Goal: Information Seeking & Learning: Check status

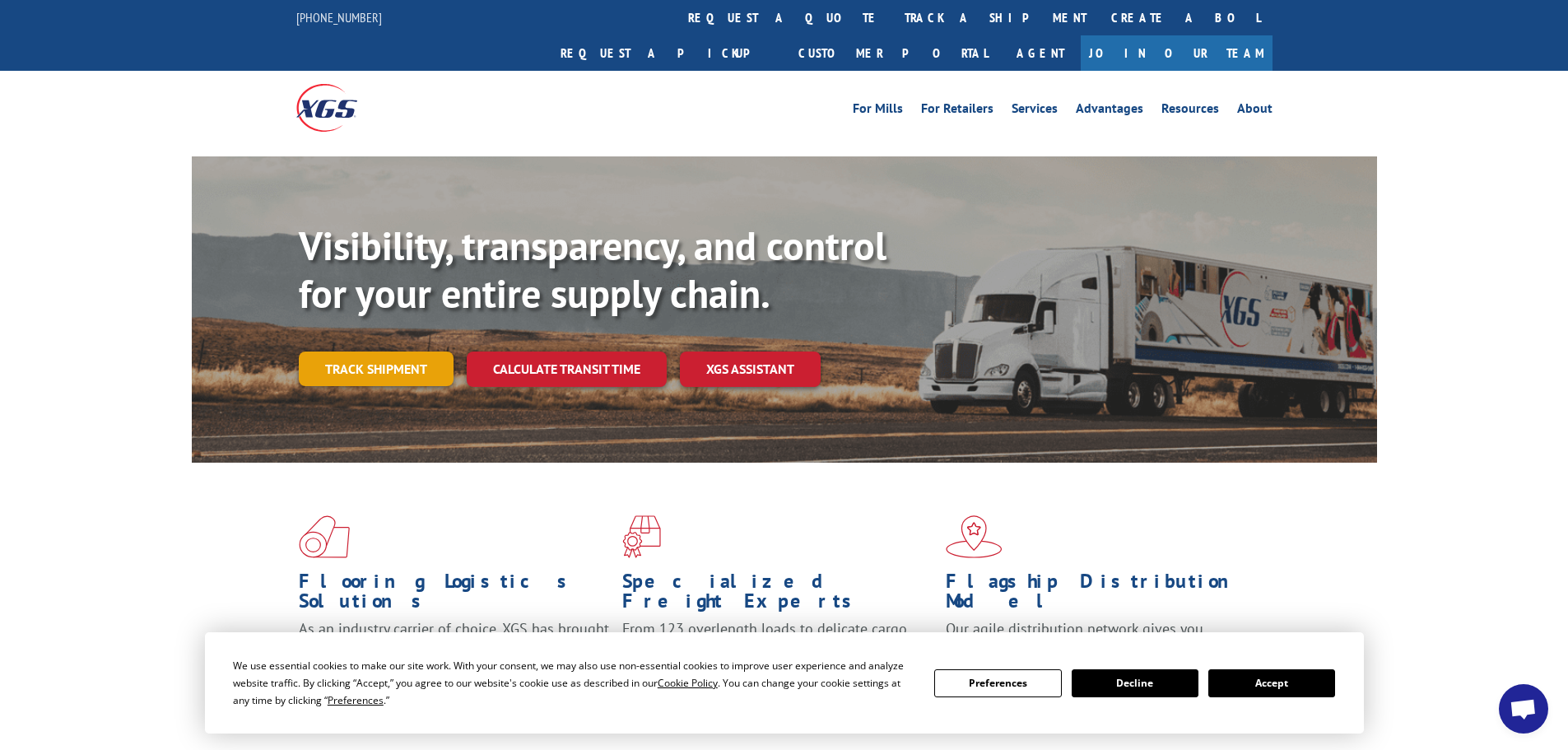
click at [426, 351] on link "Track shipment" at bounding box center [376, 368] width 155 height 35
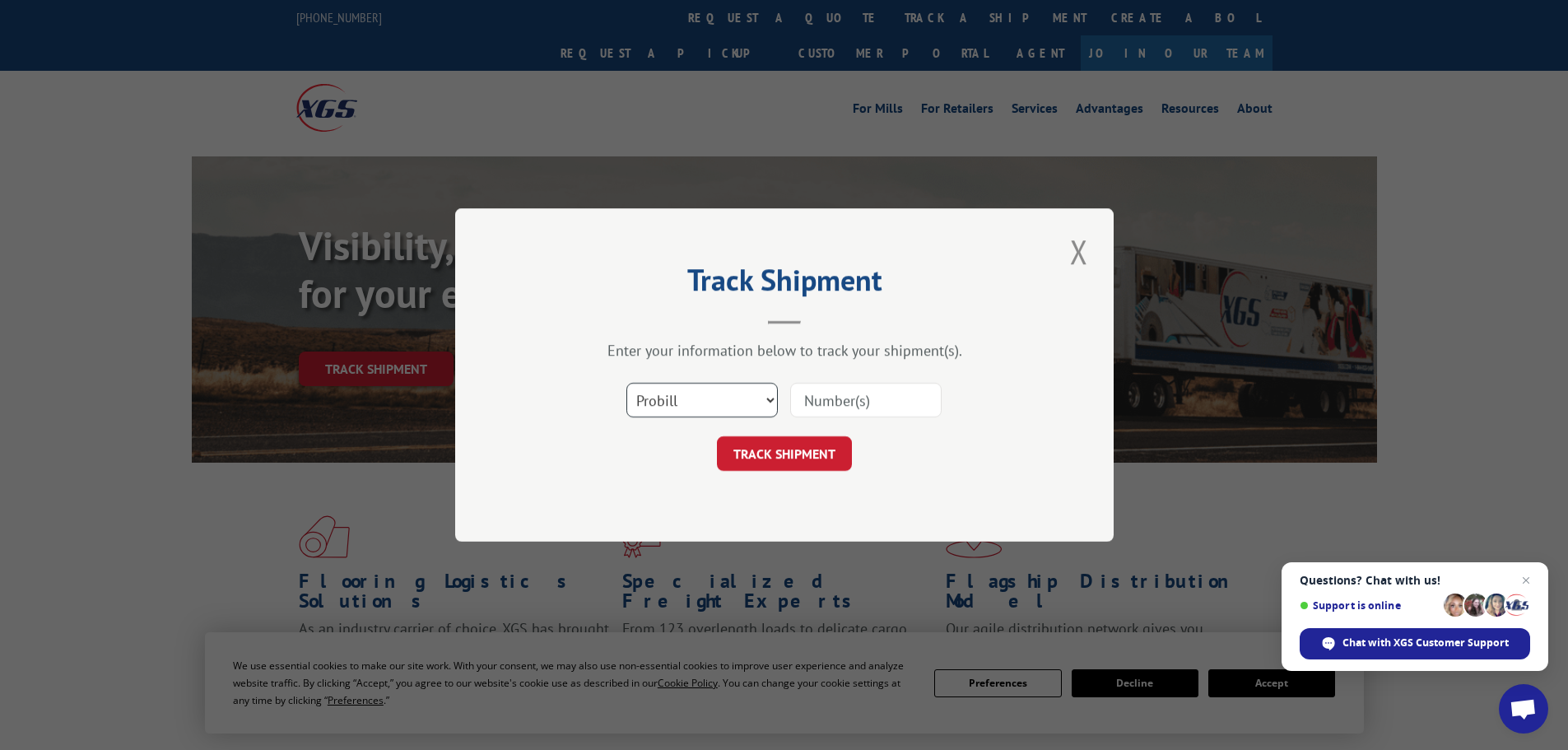
click at [688, 394] on select "Select category... Probill BOL PO" at bounding box center [702, 400] width 152 height 35
select select "bol"
click at [626, 383] on select "Select category... Probill BOL PO" at bounding box center [702, 400] width 152 height 35
click at [822, 397] on input at bounding box center [865, 400] width 152 height 35
click at [832, 399] on input at bounding box center [865, 400] width 152 height 35
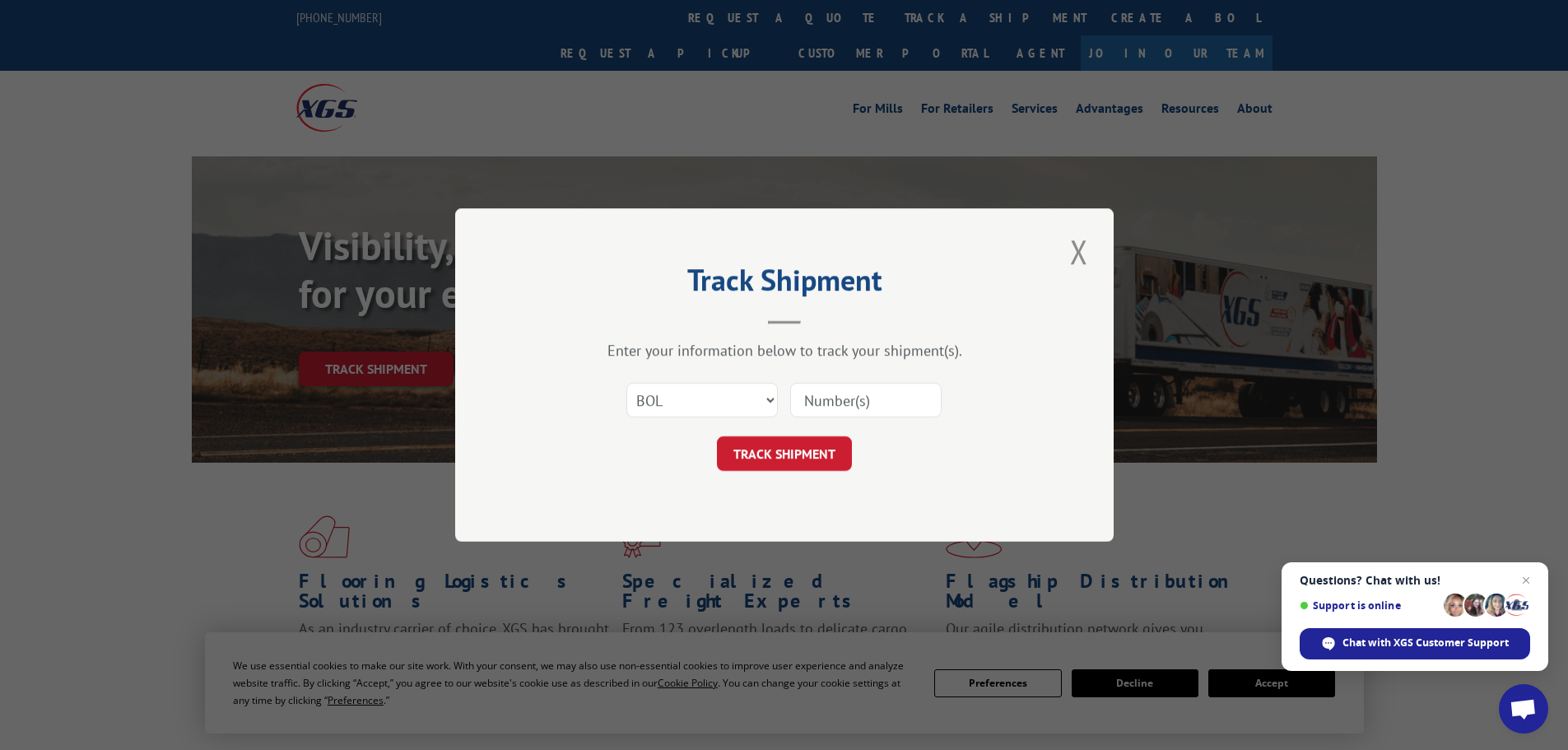
paste input "445240460252"
type input "445240460252"
click at [821, 448] on button "TRACK SHIPMENT" at bounding box center [785, 453] width 135 height 35
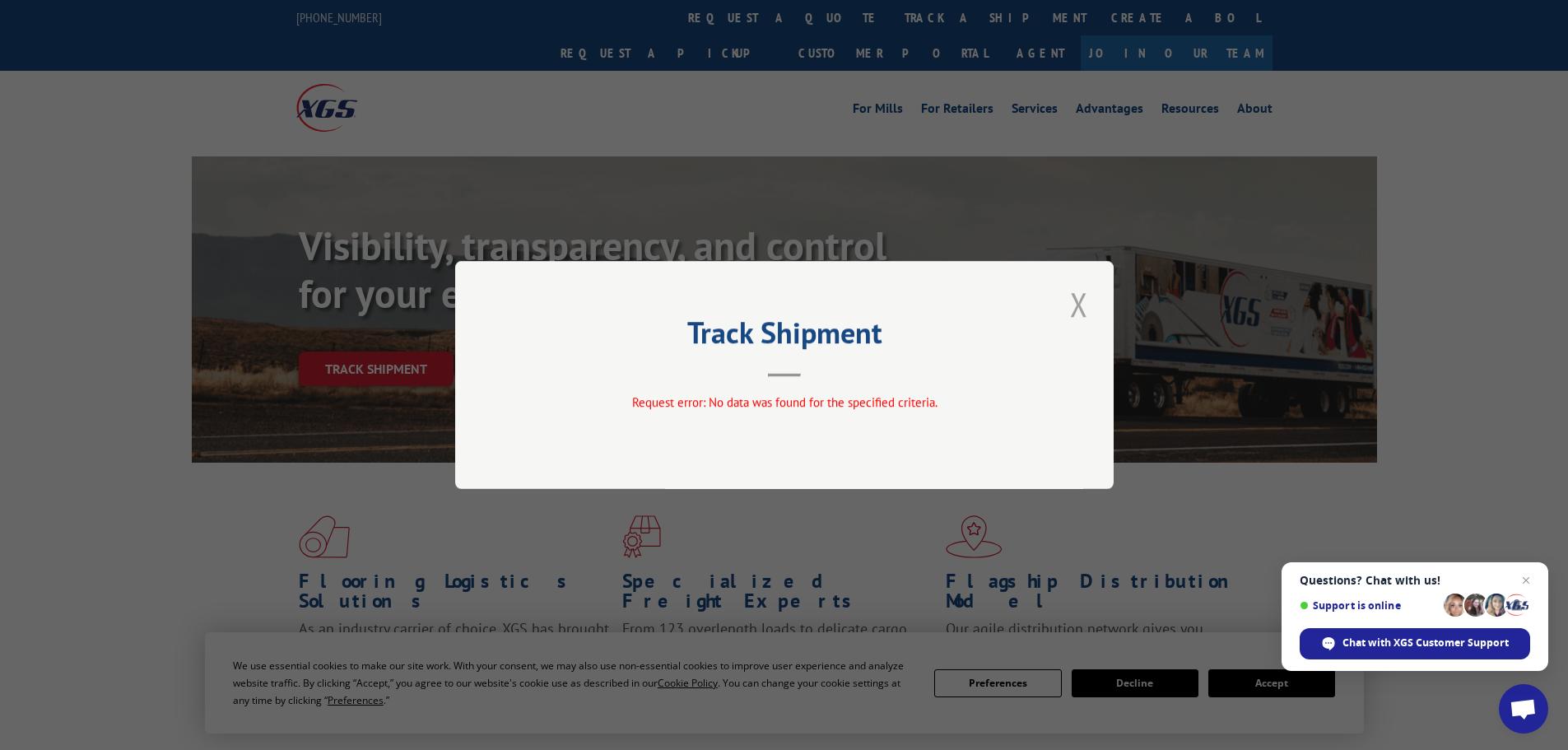
click at [1075, 304] on button "Close modal" at bounding box center [1080, 305] width 28 height 46
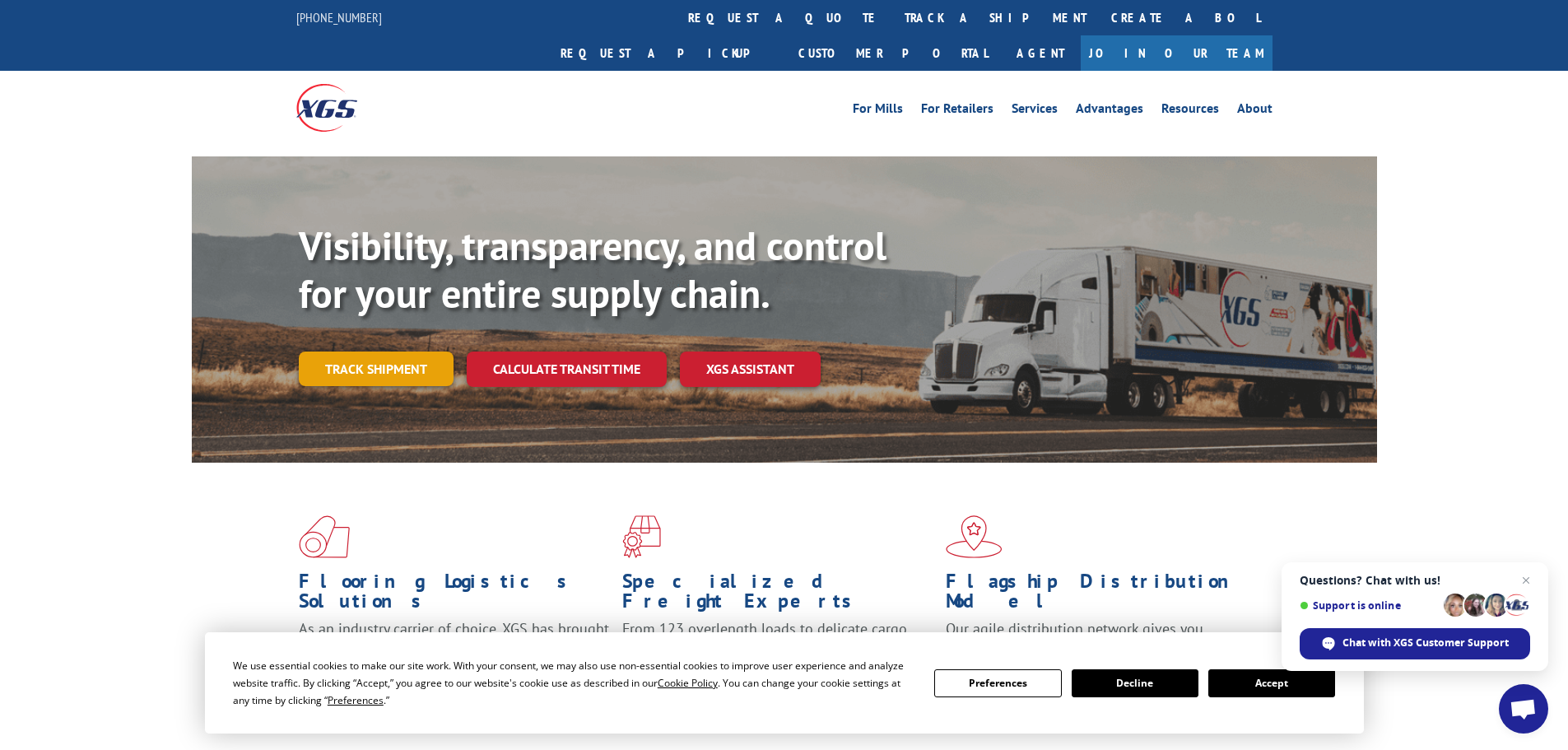
click at [407, 351] on link "Track shipment" at bounding box center [376, 368] width 155 height 35
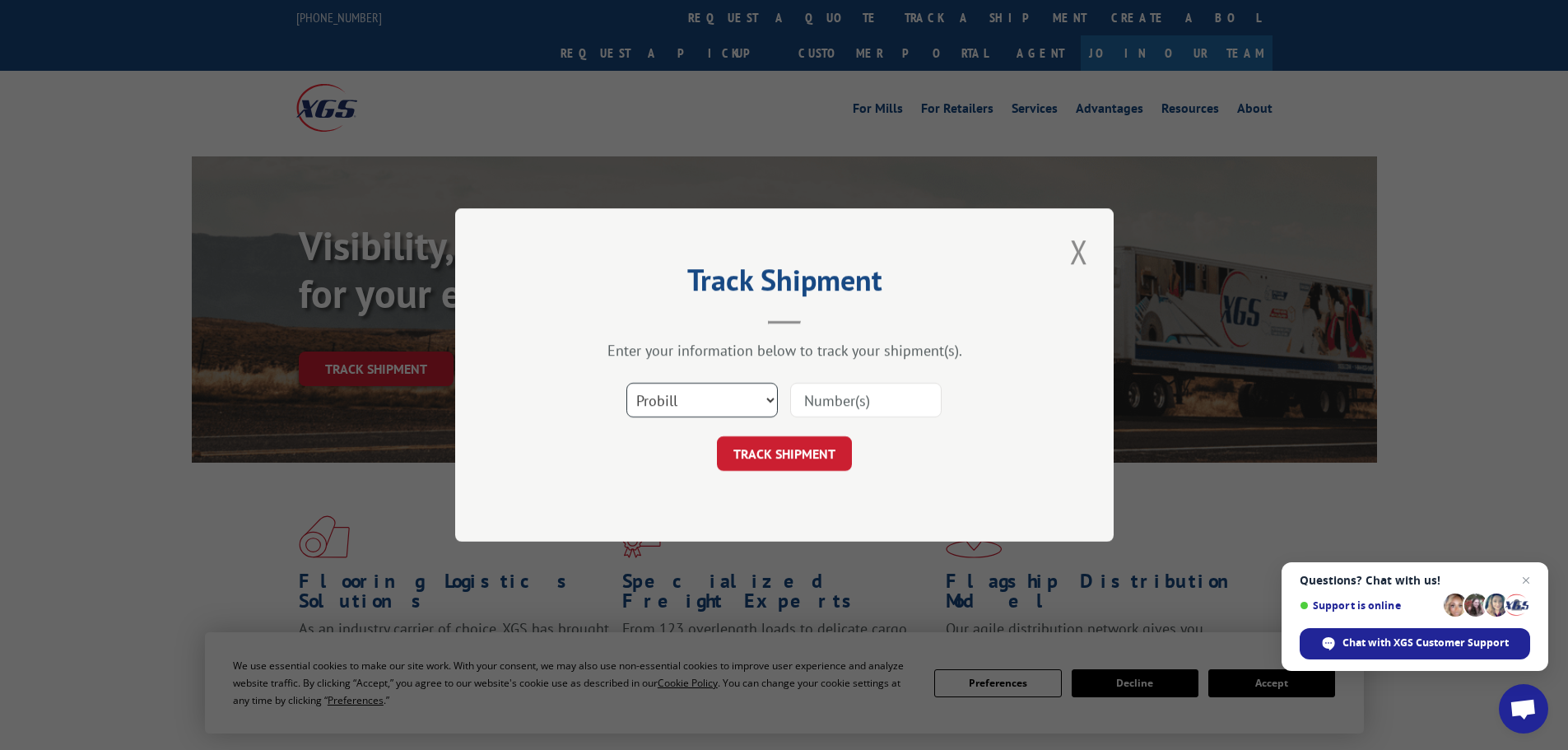
click at [690, 395] on select "Select category... Probill BOL PO" at bounding box center [702, 400] width 152 height 35
select select "bol"
click at [626, 383] on select "Select category... Probill BOL PO" at bounding box center [702, 400] width 152 height 35
click at [843, 404] on input at bounding box center [865, 400] width 152 height 35
paste input "445240460252"
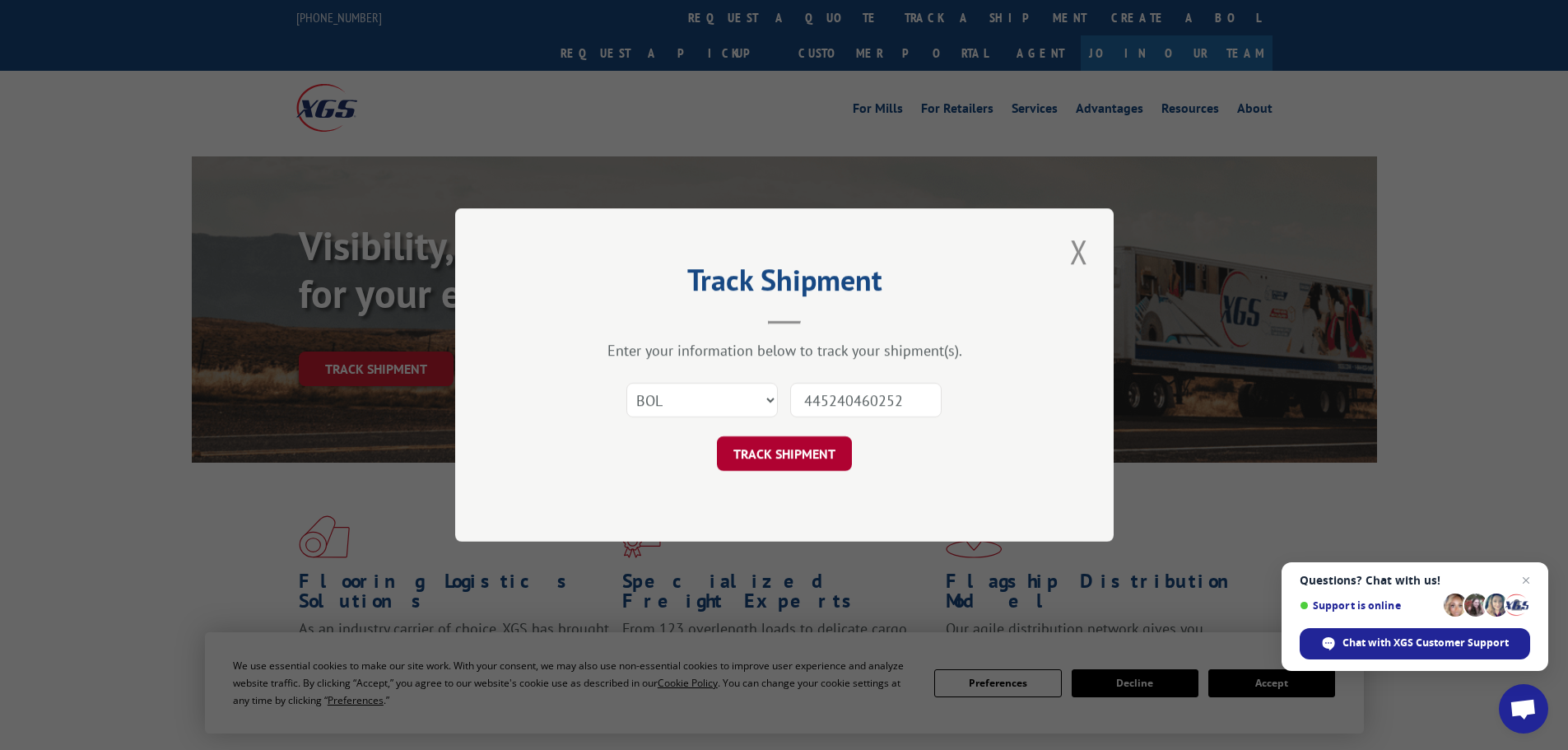
type input "445240460252"
click at [814, 454] on button "TRACK SHIPMENT" at bounding box center [785, 453] width 135 height 35
